Goal: Information Seeking & Learning: Learn about a topic

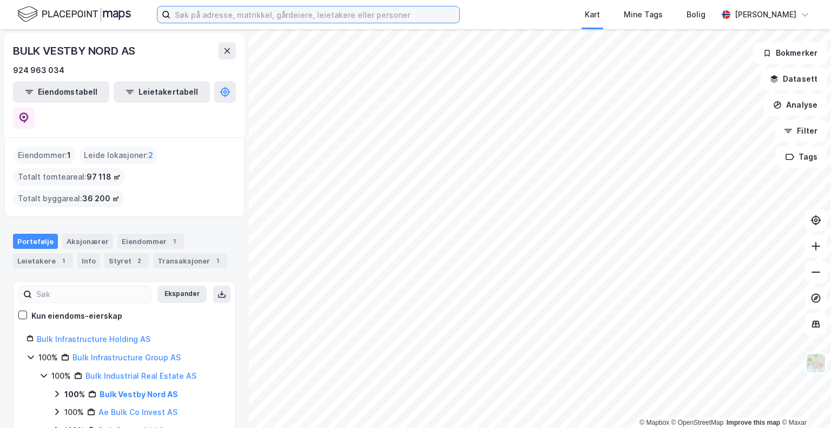
click at [199, 12] on input at bounding box center [314, 14] width 289 height 16
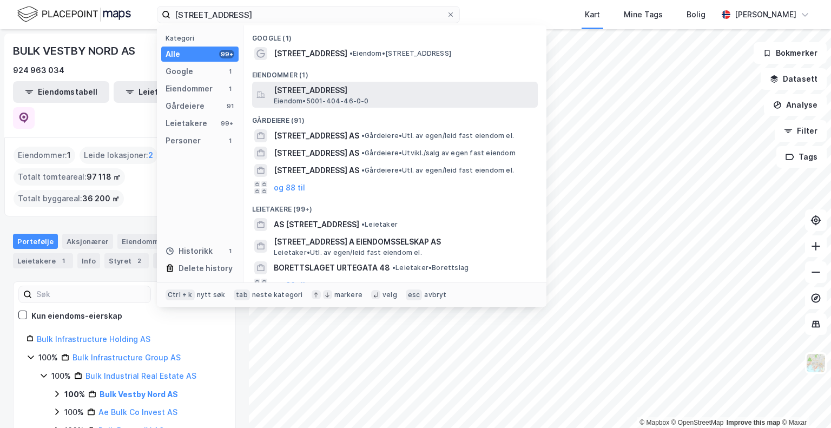
click at [387, 95] on span "[STREET_ADDRESS]" at bounding box center [404, 90] width 260 height 13
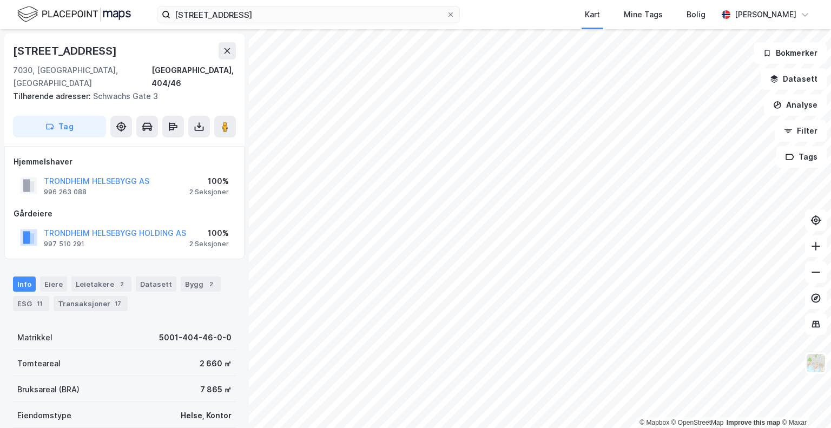
click at [217, 49] on div "[STREET_ADDRESS]" at bounding box center [124, 50] width 223 height 17
click at [227, 49] on icon at bounding box center [227, 51] width 9 height 9
click at [227, 121] on image at bounding box center [225, 126] width 6 height 11
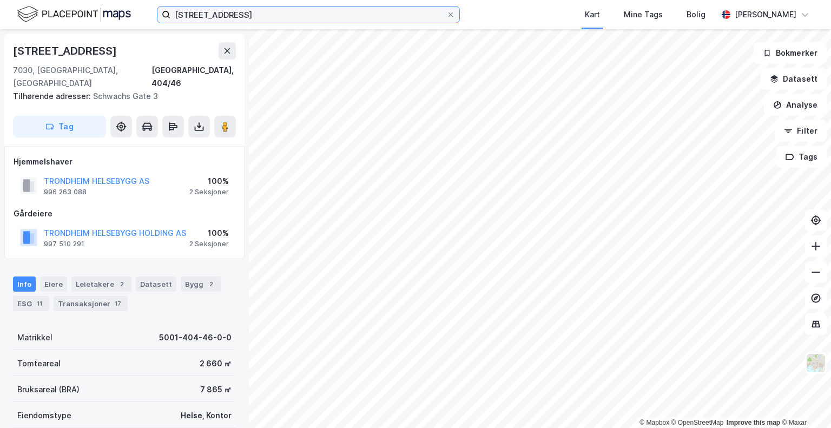
click at [209, 12] on input "[STREET_ADDRESS]" at bounding box center [308, 14] width 276 height 16
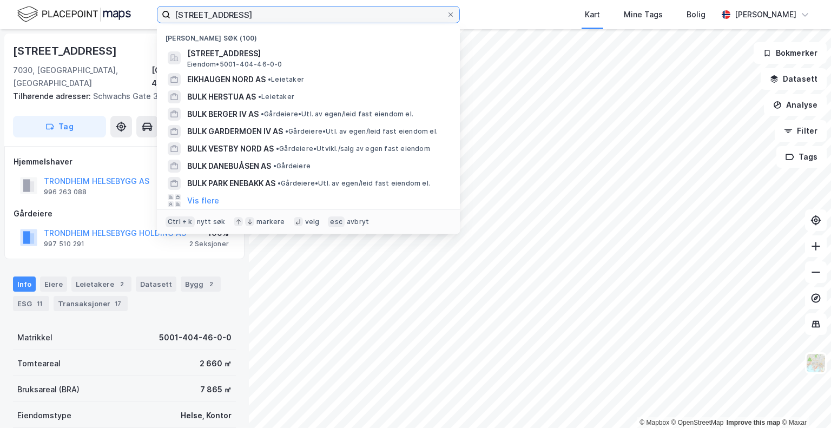
click at [209, 12] on input "[STREET_ADDRESS]" at bounding box center [308, 14] width 276 height 16
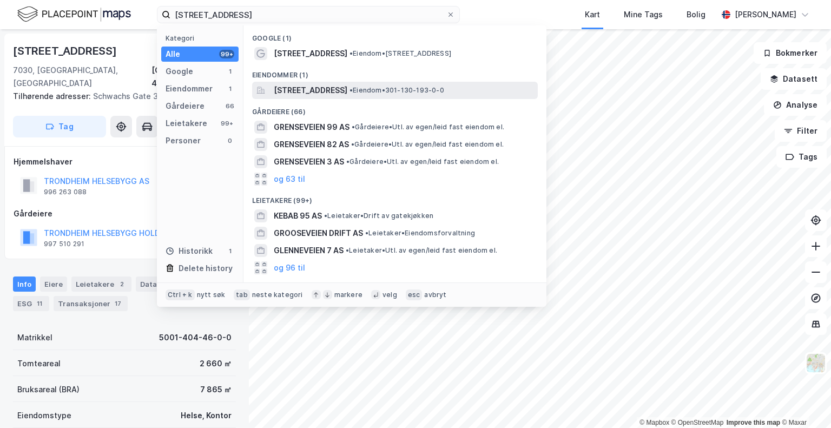
click at [334, 87] on span "[STREET_ADDRESS]" at bounding box center [311, 90] width 74 height 13
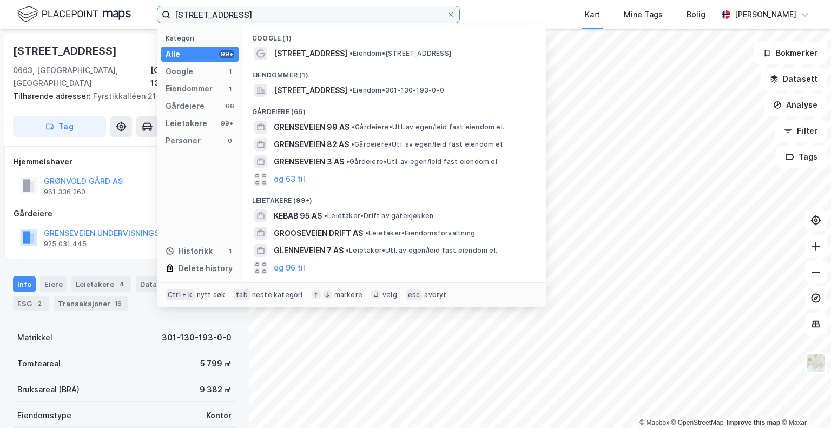
click at [195, 12] on input "[STREET_ADDRESS]" at bounding box center [308, 14] width 276 height 16
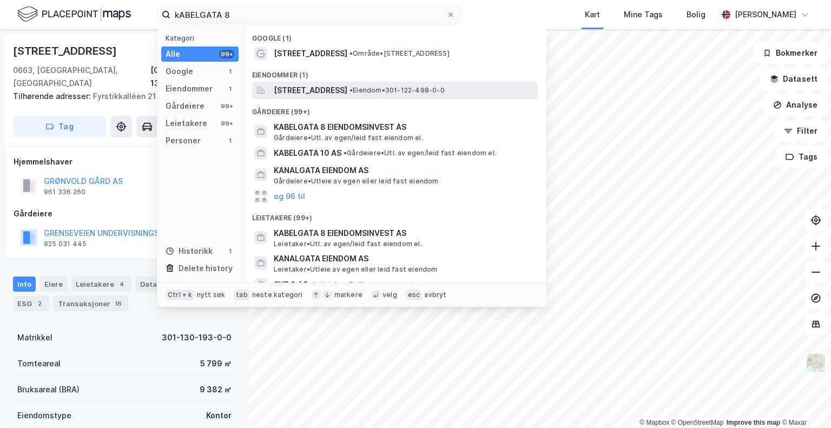
click at [297, 90] on span "[STREET_ADDRESS]" at bounding box center [311, 90] width 74 height 13
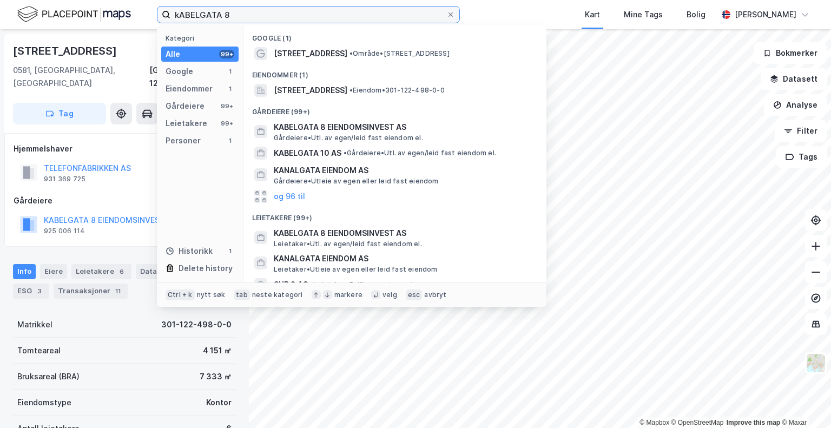
click at [226, 8] on input "kABELGATA 8" at bounding box center [308, 14] width 276 height 16
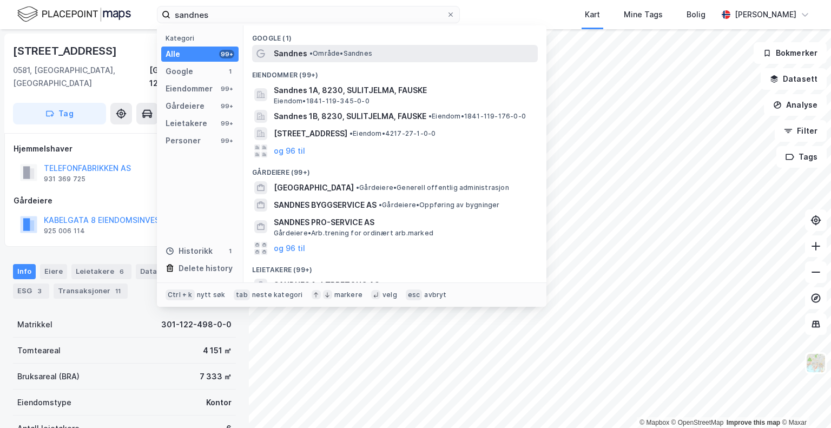
click at [328, 53] on span "• Område • [GEOGRAPHIC_DATA]" at bounding box center [341, 53] width 63 height 9
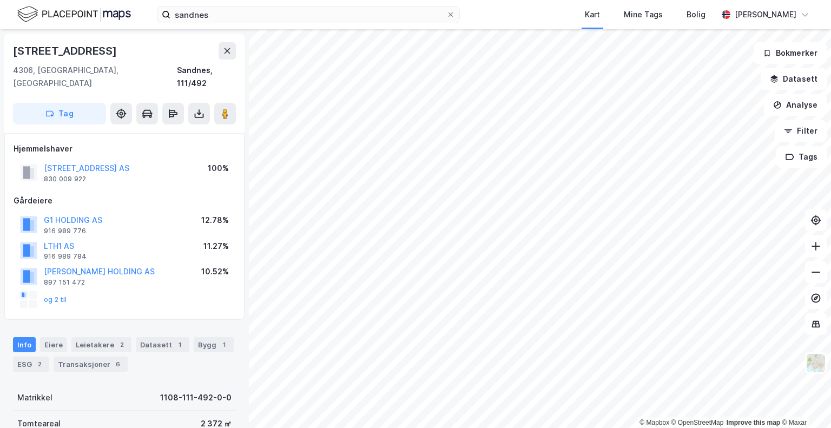
click at [168, 44] on div "[STREET_ADDRESS]" at bounding box center [124, 50] width 223 height 17
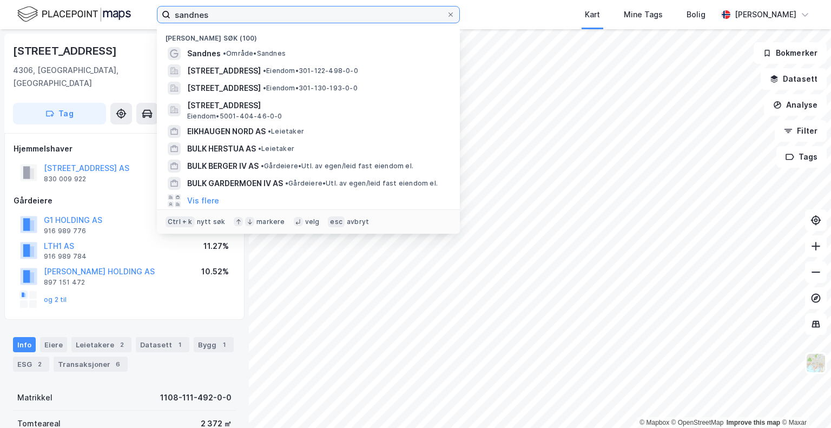
click at [227, 10] on input "sandnes" at bounding box center [308, 14] width 276 height 16
paste input "Bulk Eiendom Vestby II AS"
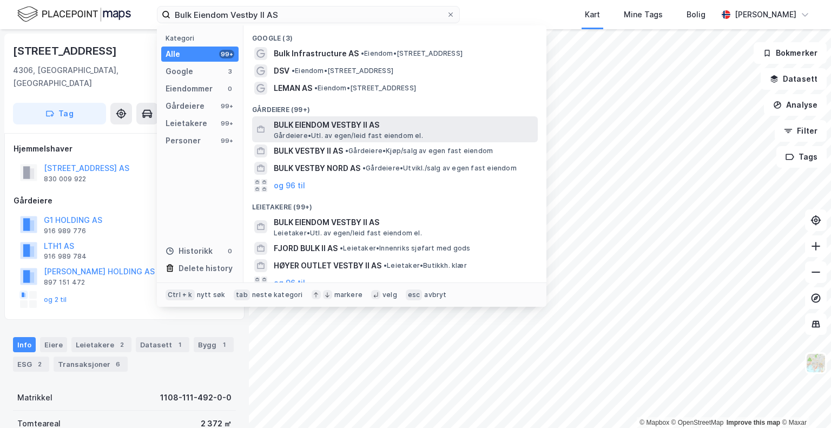
click at [360, 123] on span "BULK EIENDOM VESTBY II AS" at bounding box center [404, 125] width 260 height 13
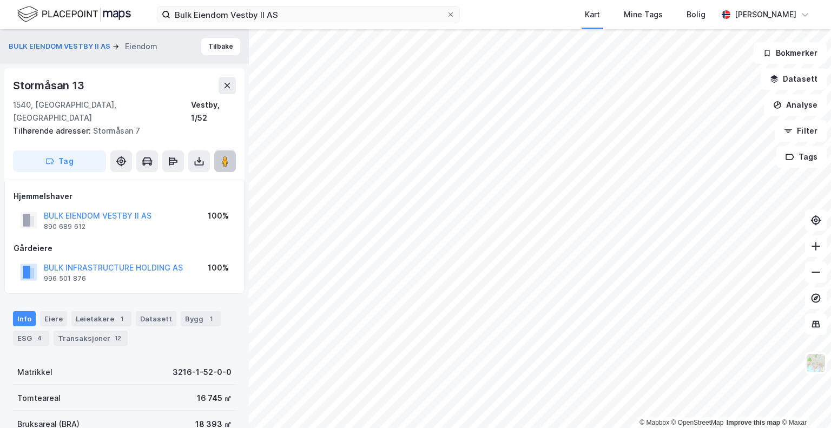
click at [226, 156] on image at bounding box center [225, 161] width 6 height 11
click at [227, 156] on image at bounding box center [225, 161] width 6 height 11
click at [229, 156] on icon at bounding box center [225, 161] width 11 height 11
drag, startPoint x: 88, startPoint y: 84, endPoint x: 0, endPoint y: 84, distance: 87.7
click at [0, 84] on div "BULK EIENDOM VESTBY II AS Eiendom Tilbake Stormåsan 13 1540, [GEOGRAPHIC_DATA],…" at bounding box center [124, 228] width 249 height 399
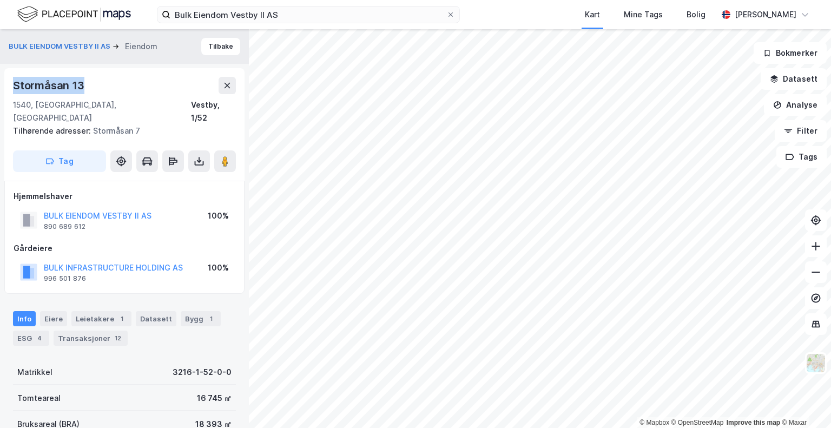
copy div "Stormåsan 13"
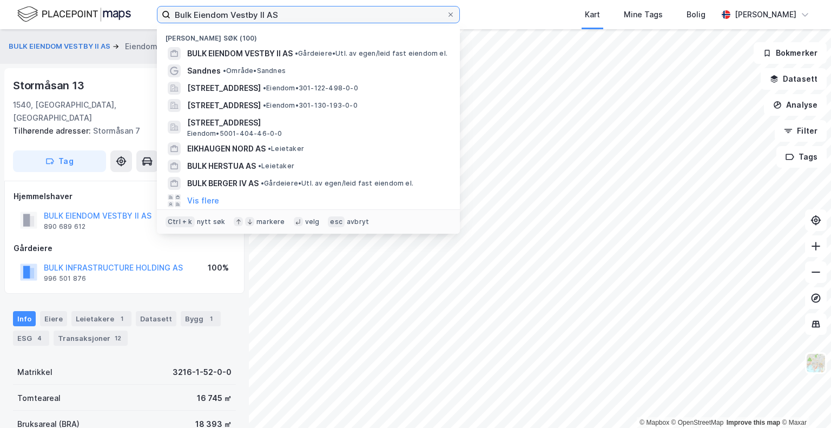
drag, startPoint x: 297, startPoint y: 15, endPoint x: 65, endPoint y: 12, distance: 231.6
click at [65, 12] on div "Bulk Eiendom Vestby II AS Nylige søk (100) BULK EIENDOM VESTBY II AS • Gårdeier…" at bounding box center [415, 14] width 831 height 29
paste input "nebakk"
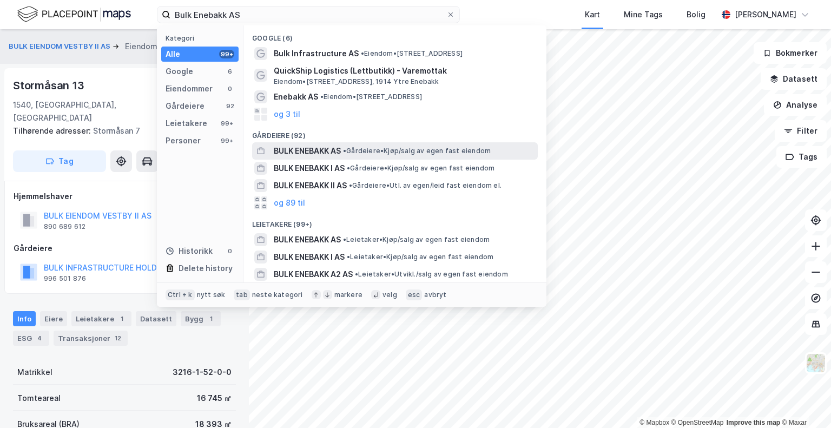
click at [310, 150] on span "BULK ENEBAKK AS" at bounding box center [307, 150] width 67 height 13
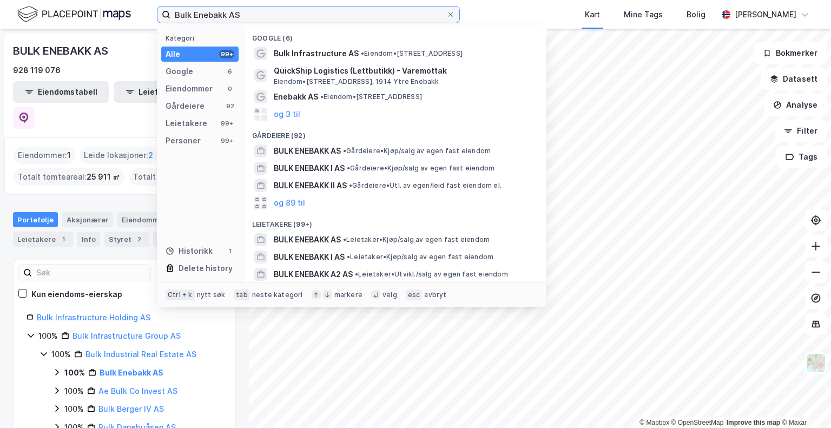
drag, startPoint x: 240, startPoint y: 8, endPoint x: 126, endPoint y: 4, distance: 114.8
click at [126, 4] on div "Bulk Enebakk AS Kategori Alle 99+ Google 6 Eiendommer 0 Gårdeiere 92 Leietakere…" at bounding box center [415, 14] width 831 height 29
paste input "C5 Invest"
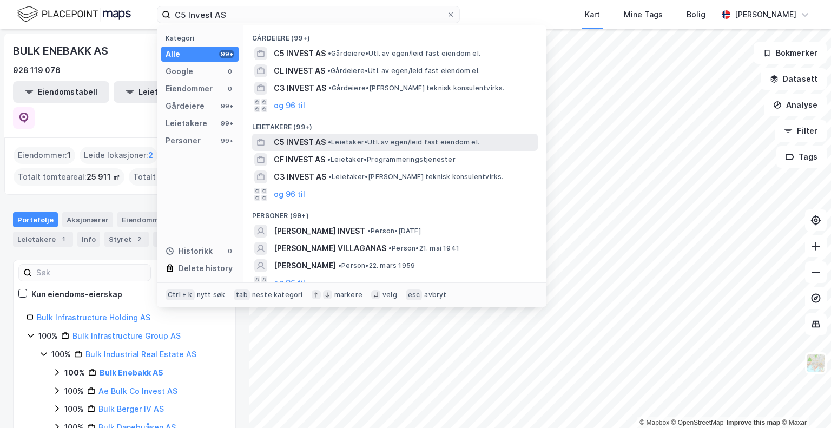
click at [314, 139] on span "C5 INVEST AS" at bounding box center [300, 142] width 52 height 13
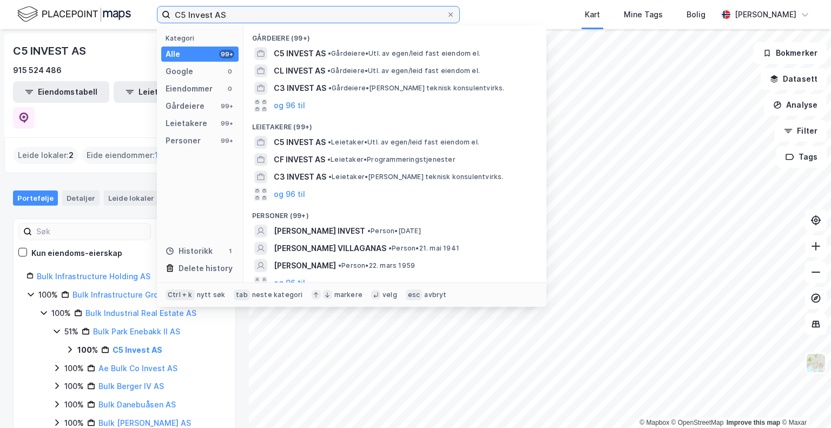
click at [305, 20] on input "C5 Invest AS" at bounding box center [308, 14] width 276 height 16
drag, startPoint x: 235, startPoint y: 16, endPoint x: 89, endPoint y: -2, distance: 147.2
click at [89, 0] on html "C5 Invest AS Kategori Alle 99+ Google 0 Eiendommer 0 Gårdeiere 99+ Leietakere 9…" at bounding box center [415, 214] width 831 height 428
paste input "[STREET_ADDRESS]"
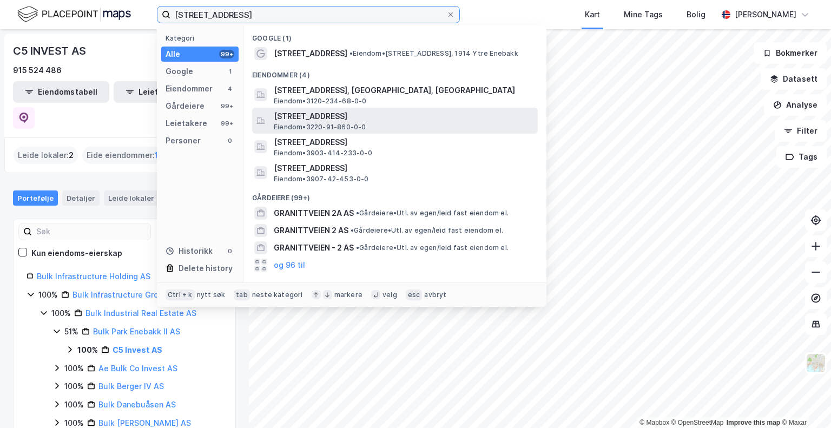
type input "[STREET_ADDRESS]"
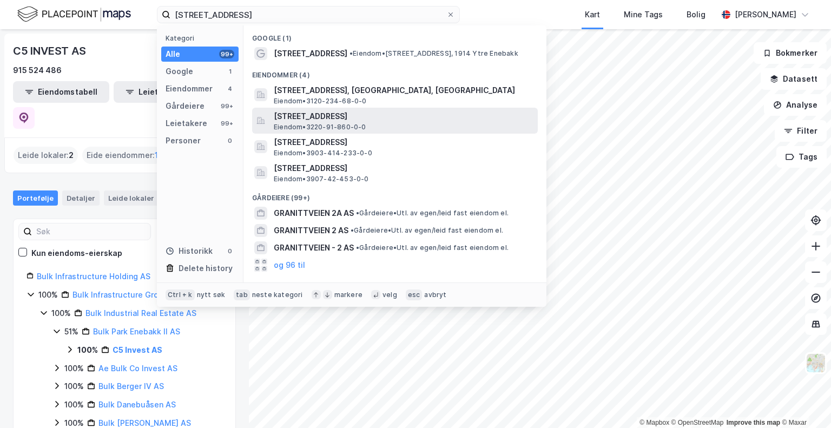
click at [377, 114] on span "[STREET_ADDRESS]" at bounding box center [404, 116] width 260 height 13
